Goal: Find specific page/section: Find specific page/section

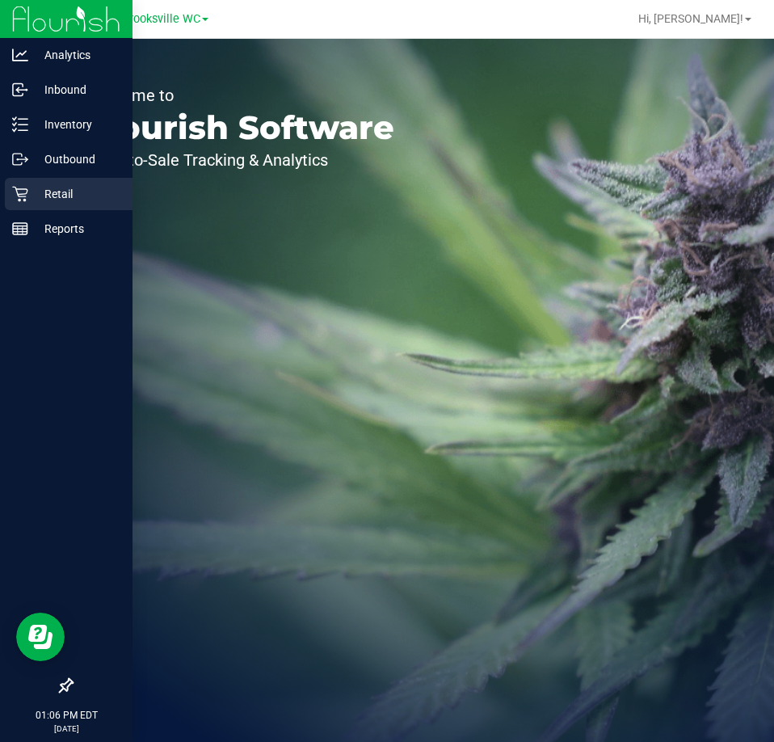
click at [36, 186] on p "Retail" at bounding box center [76, 193] width 97 height 19
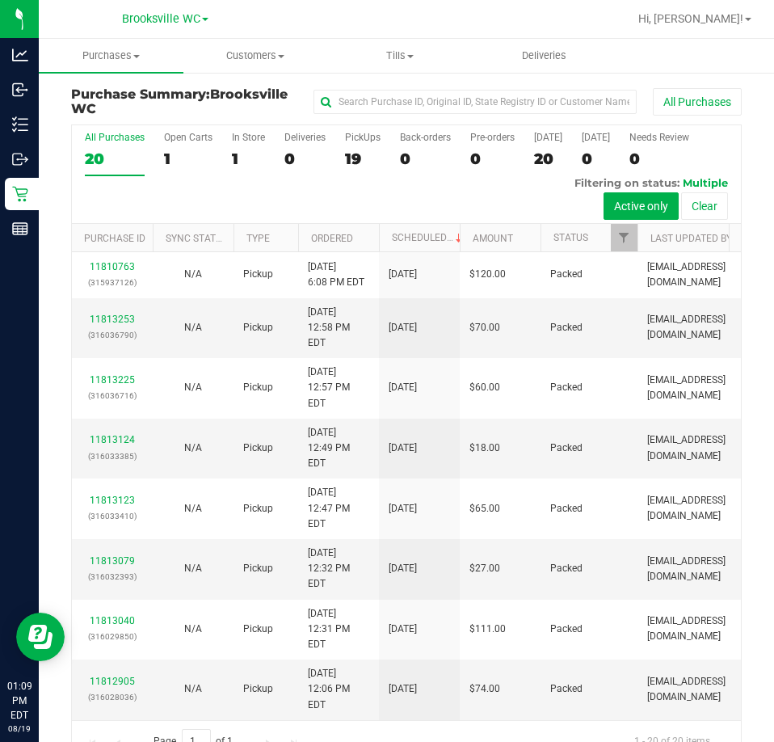
click at [700, 142] on div "All Purchases 20 Open Carts 1 In Store 1 Deliveries 0 PickUps 19 Back-orders 0 …" at bounding box center [406, 174] width 669 height 99
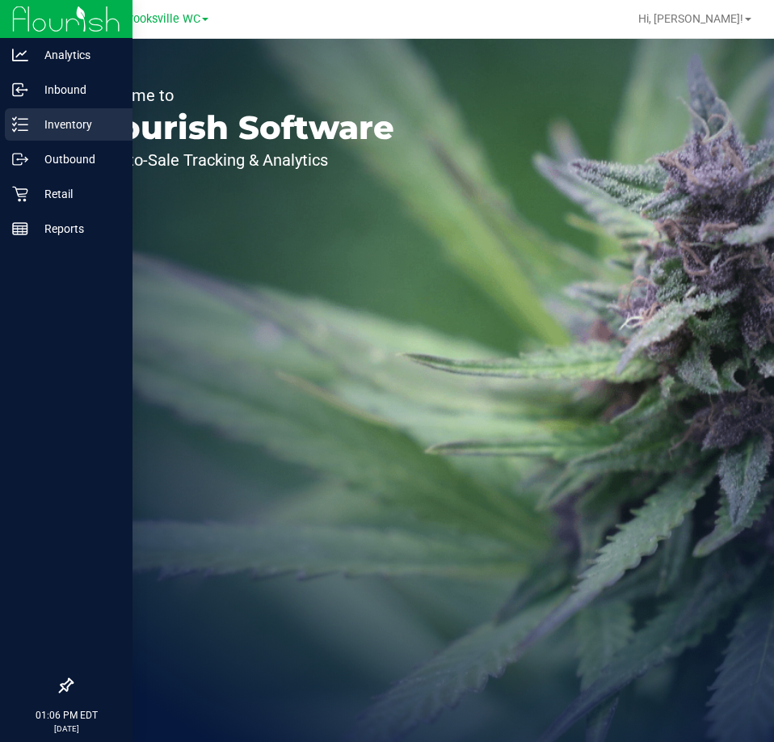
click at [53, 117] on p "Inventory" at bounding box center [76, 124] width 97 height 19
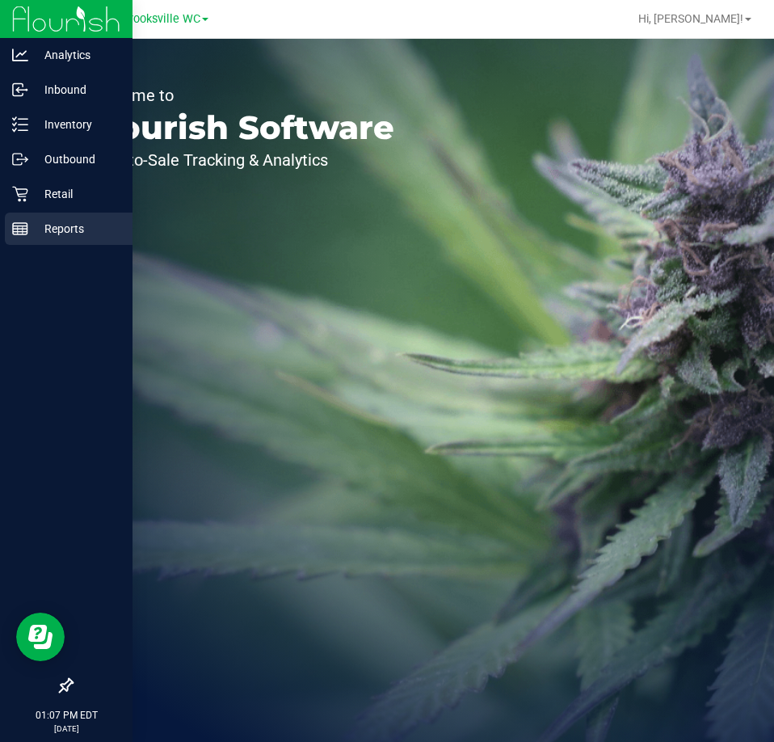
click at [39, 233] on p "Reports" at bounding box center [76, 228] width 97 height 19
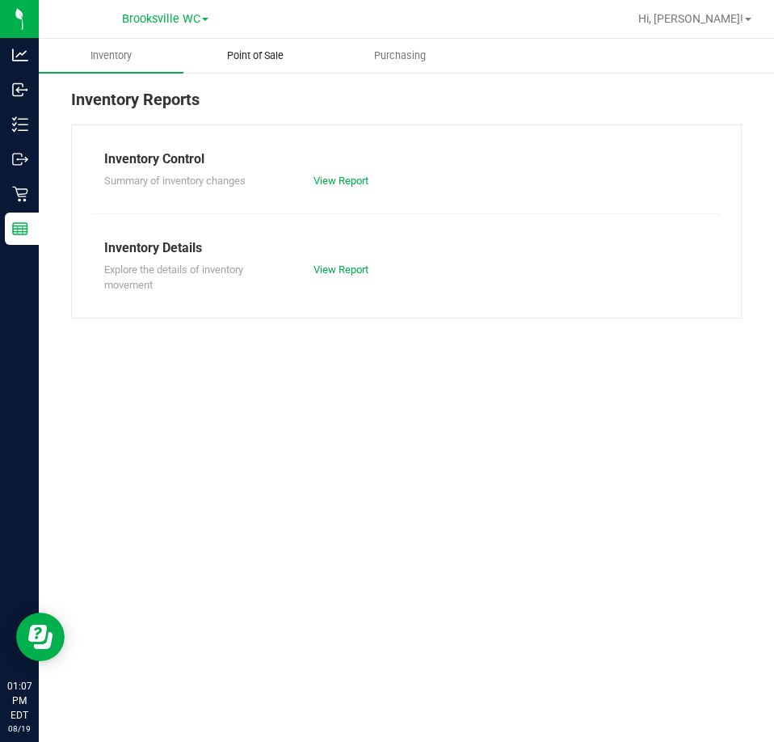
click at [282, 54] on span "Point of Sale" at bounding box center [255, 55] width 100 height 15
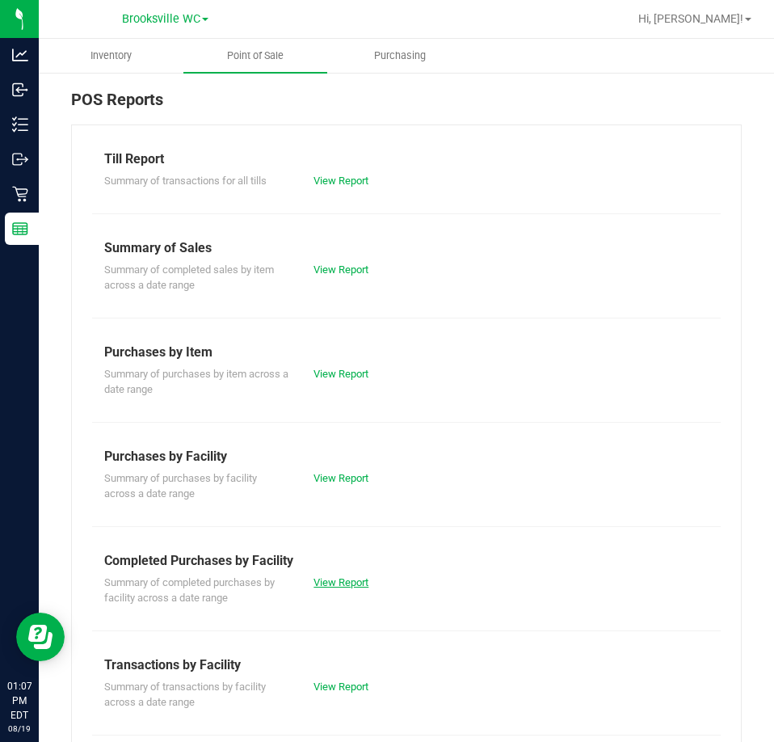
click at [341, 583] on link "View Report" at bounding box center [341, 582] width 55 height 12
